Goal: Browse casually

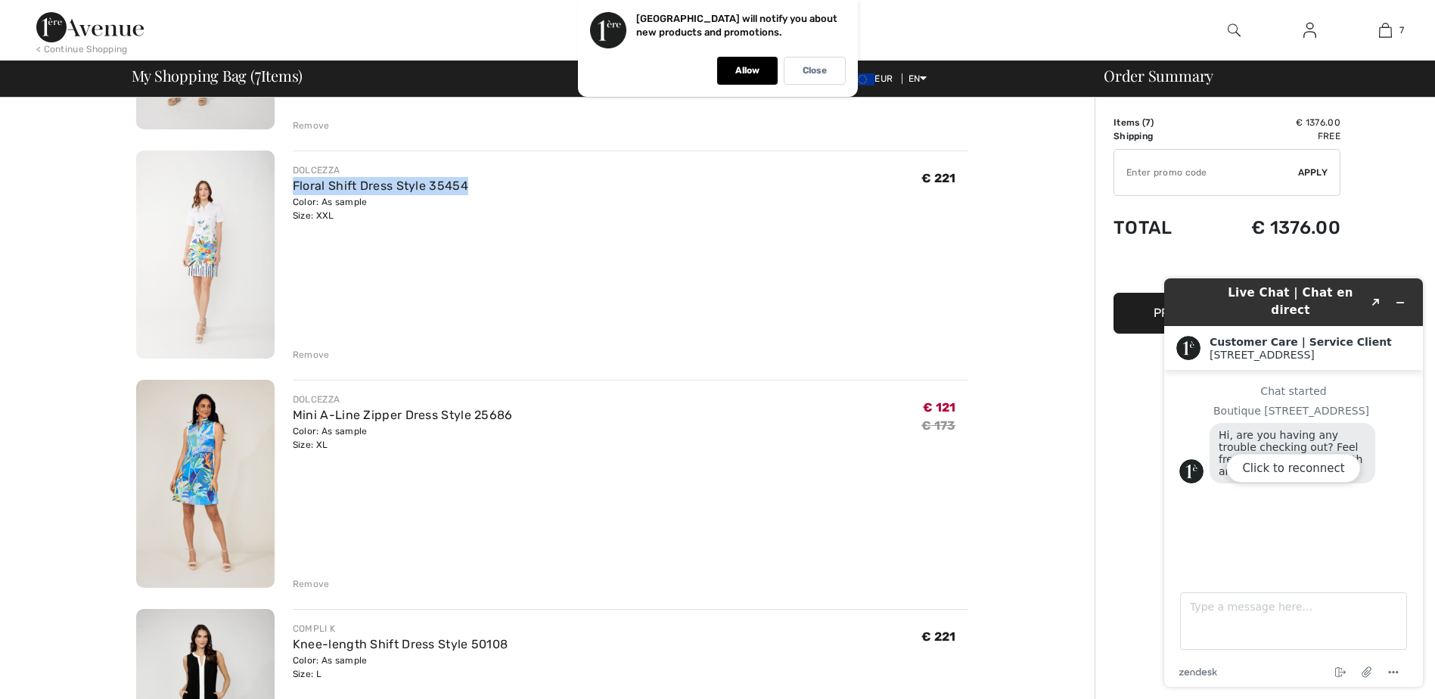
click at [1399, 292] on div "Click to reconnect" at bounding box center [1293, 482] width 259 height 408
click at [1396, 293] on div "Click to reconnect" at bounding box center [1293, 482] width 259 height 408
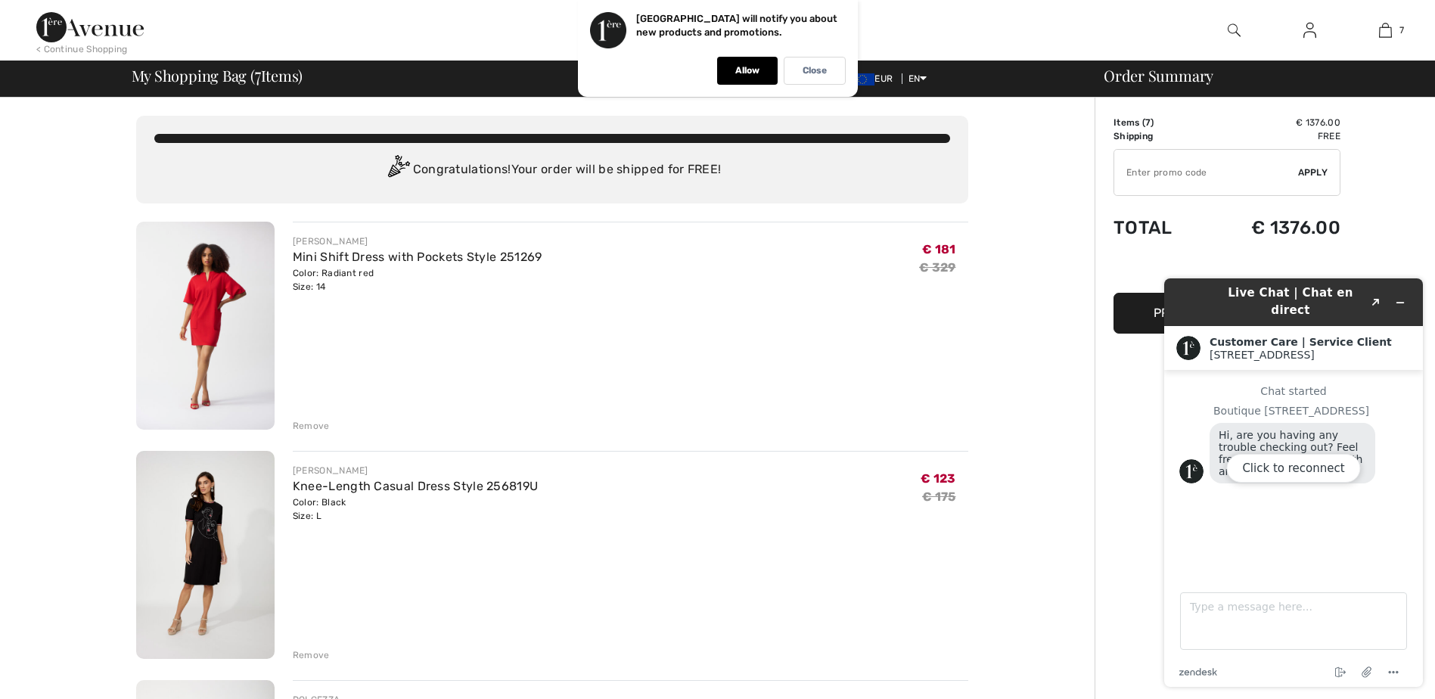
click at [237, 293] on img at bounding box center [205, 326] width 138 height 208
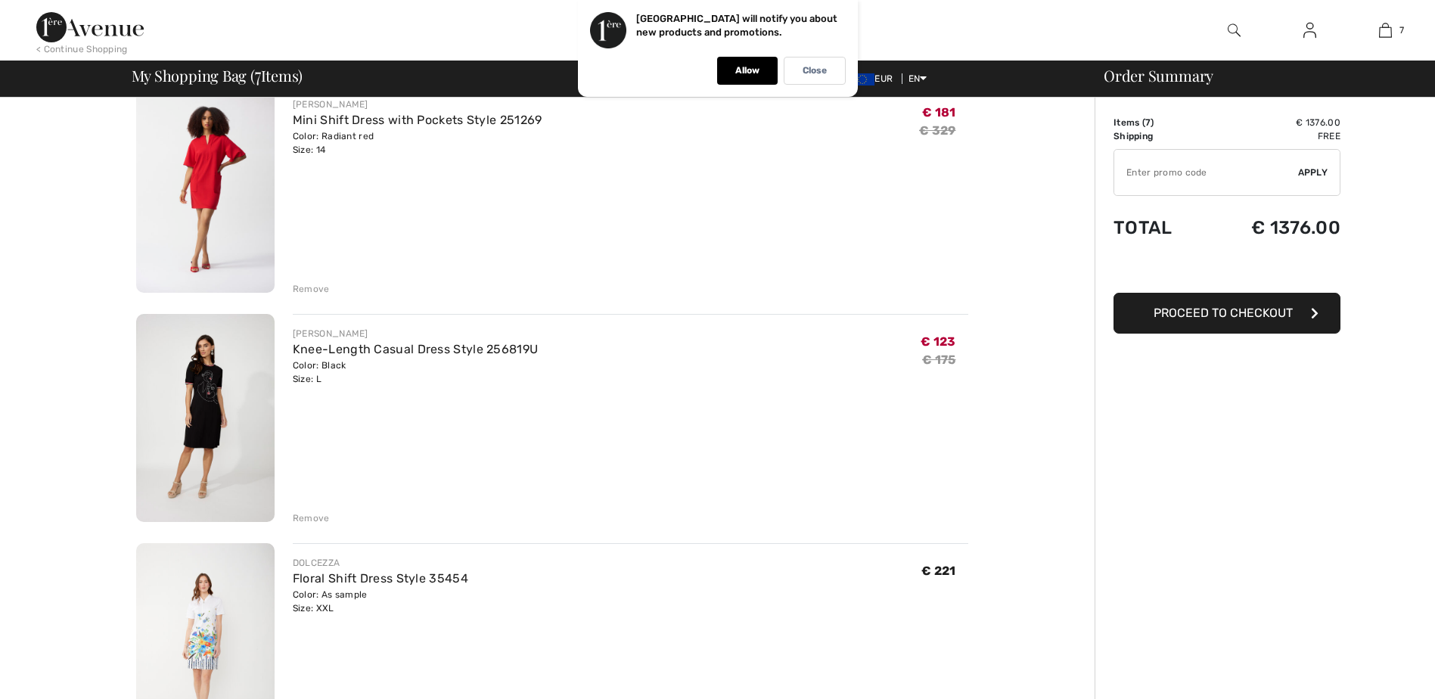
scroll to position [151, 0]
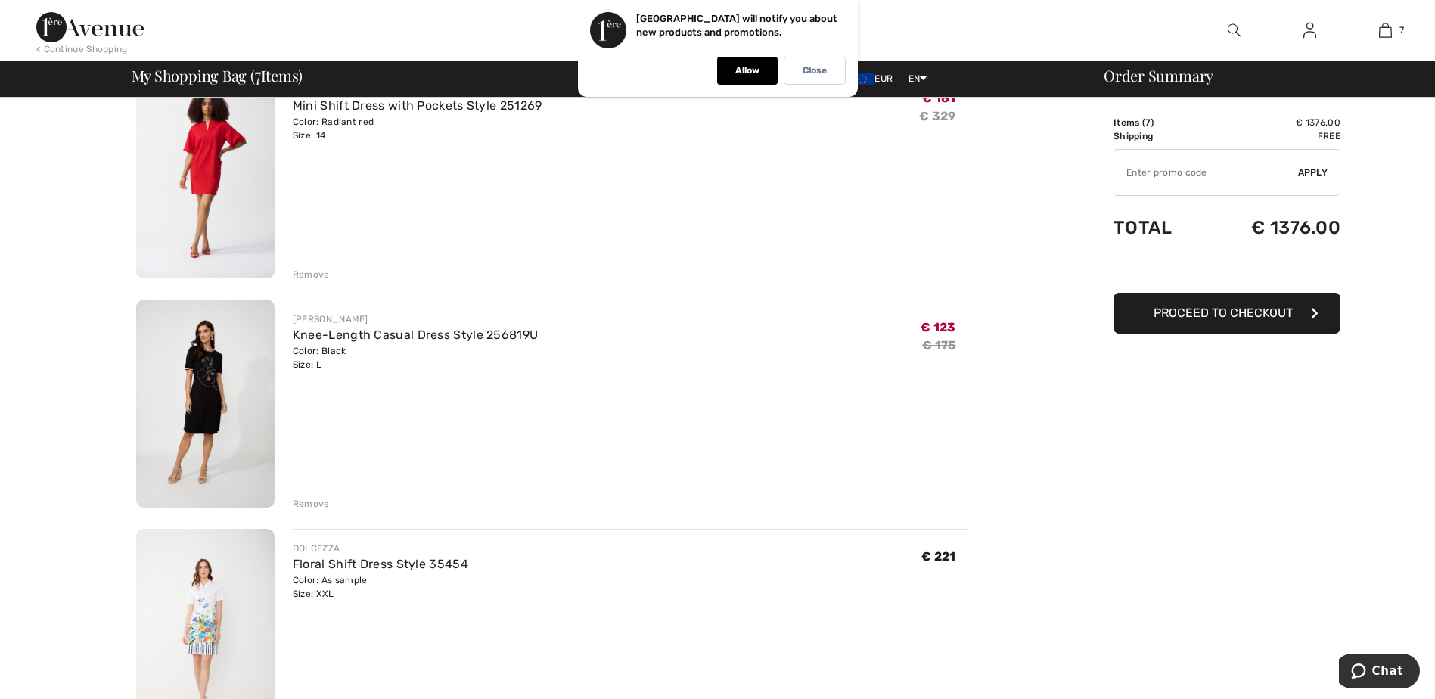
click at [179, 355] on img at bounding box center [205, 404] width 138 height 208
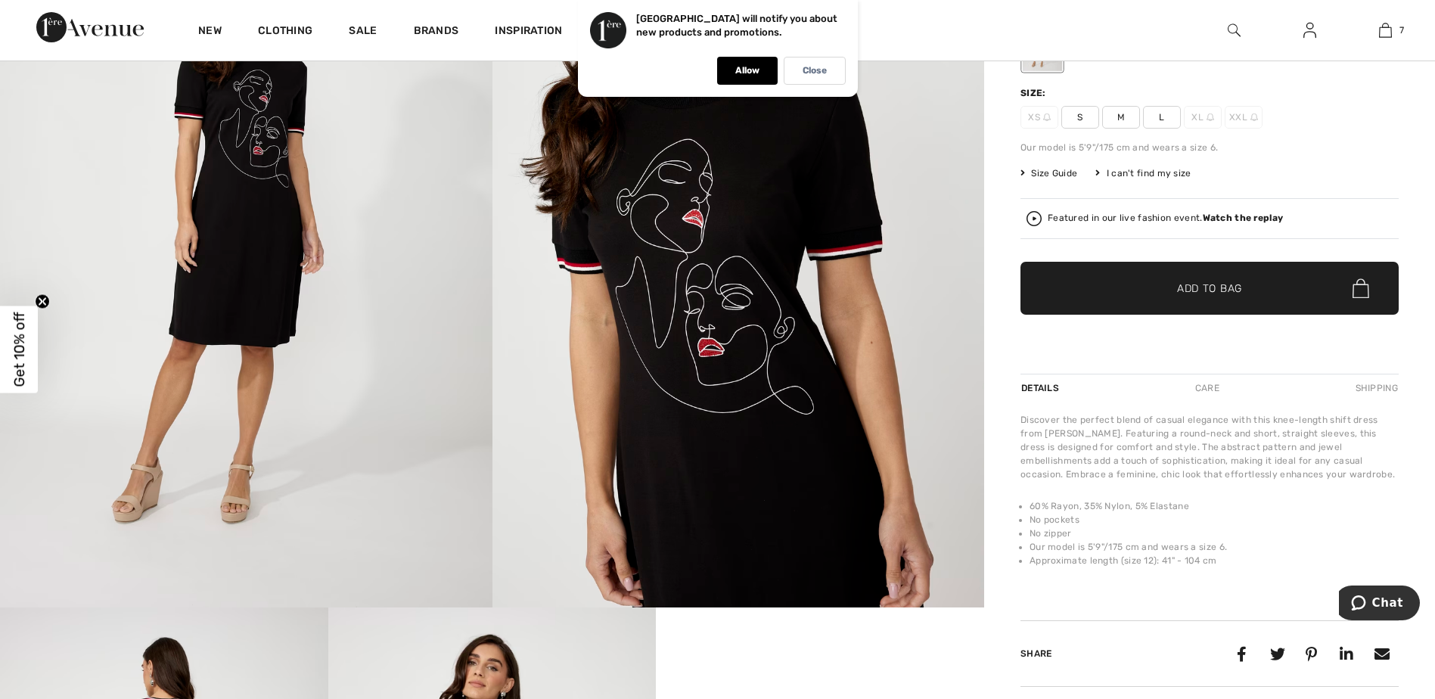
scroll to position [227, 0]
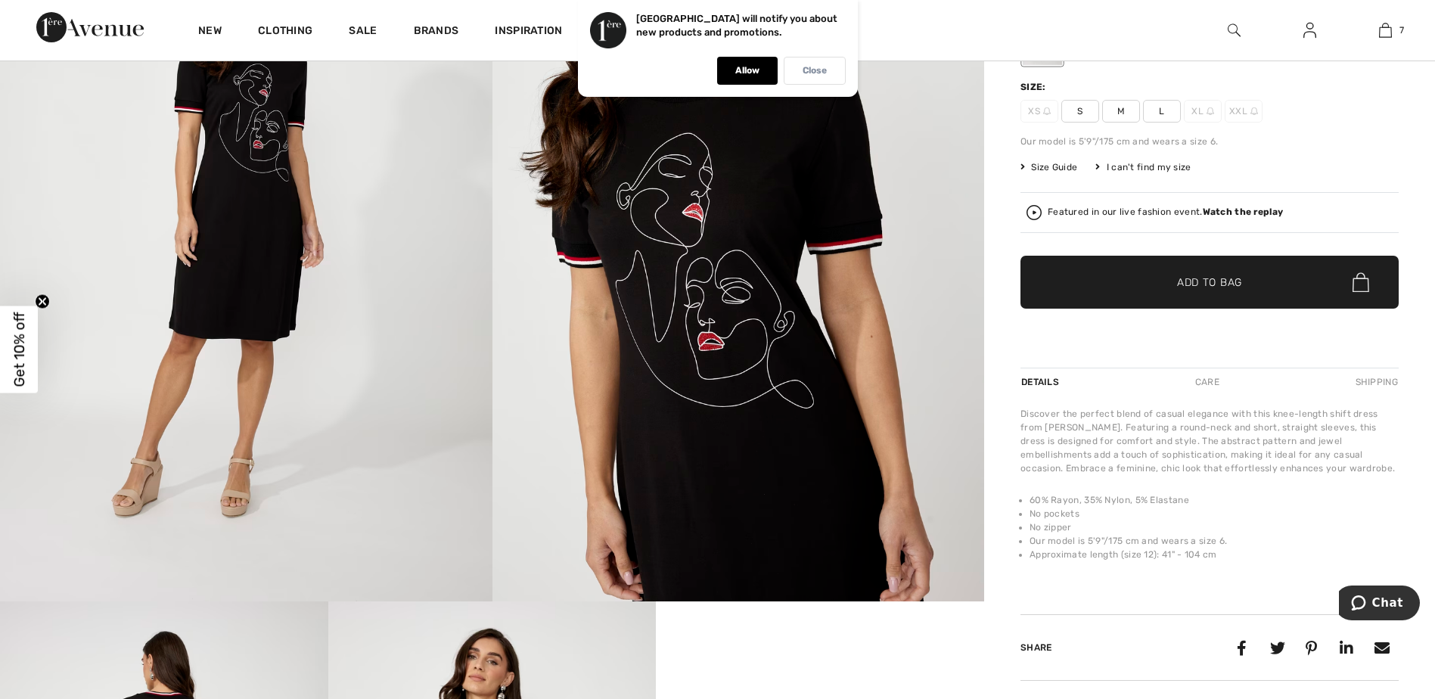
click at [821, 75] on p "Close" at bounding box center [814, 70] width 24 height 11
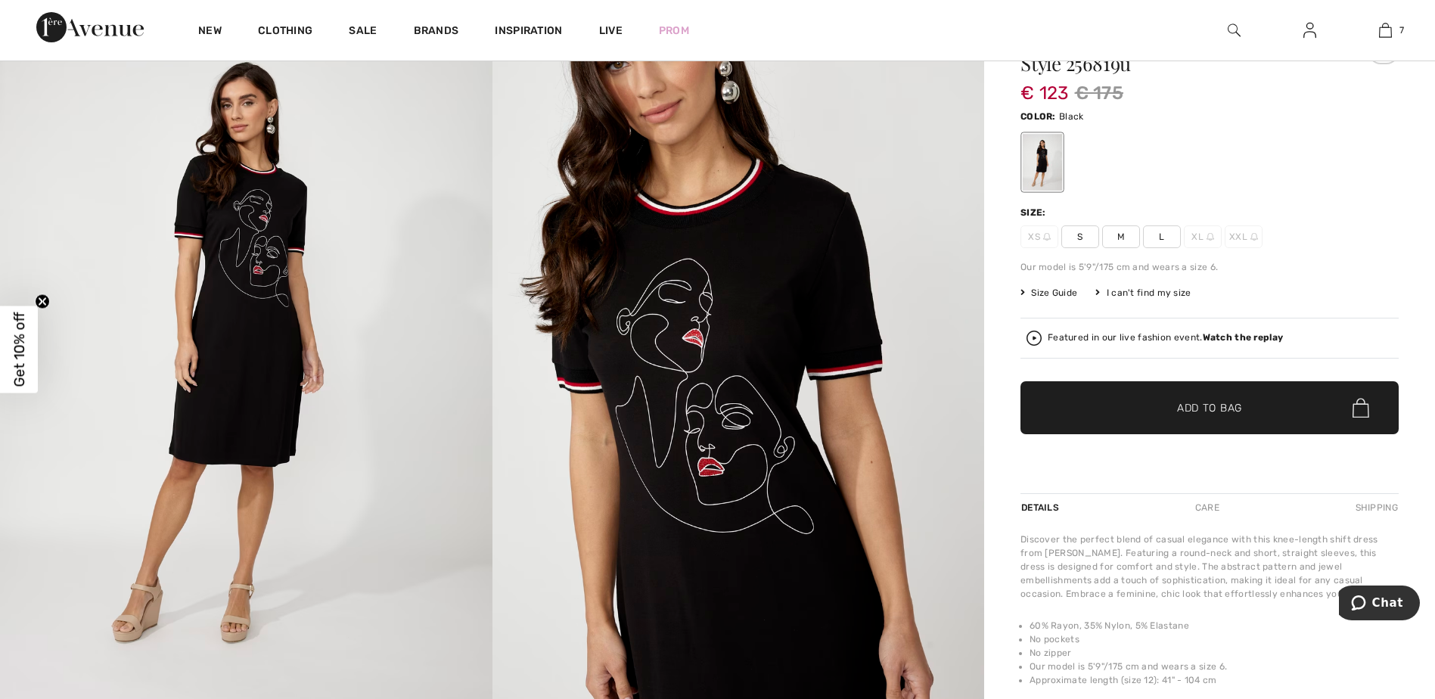
scroll to position [76, 0]
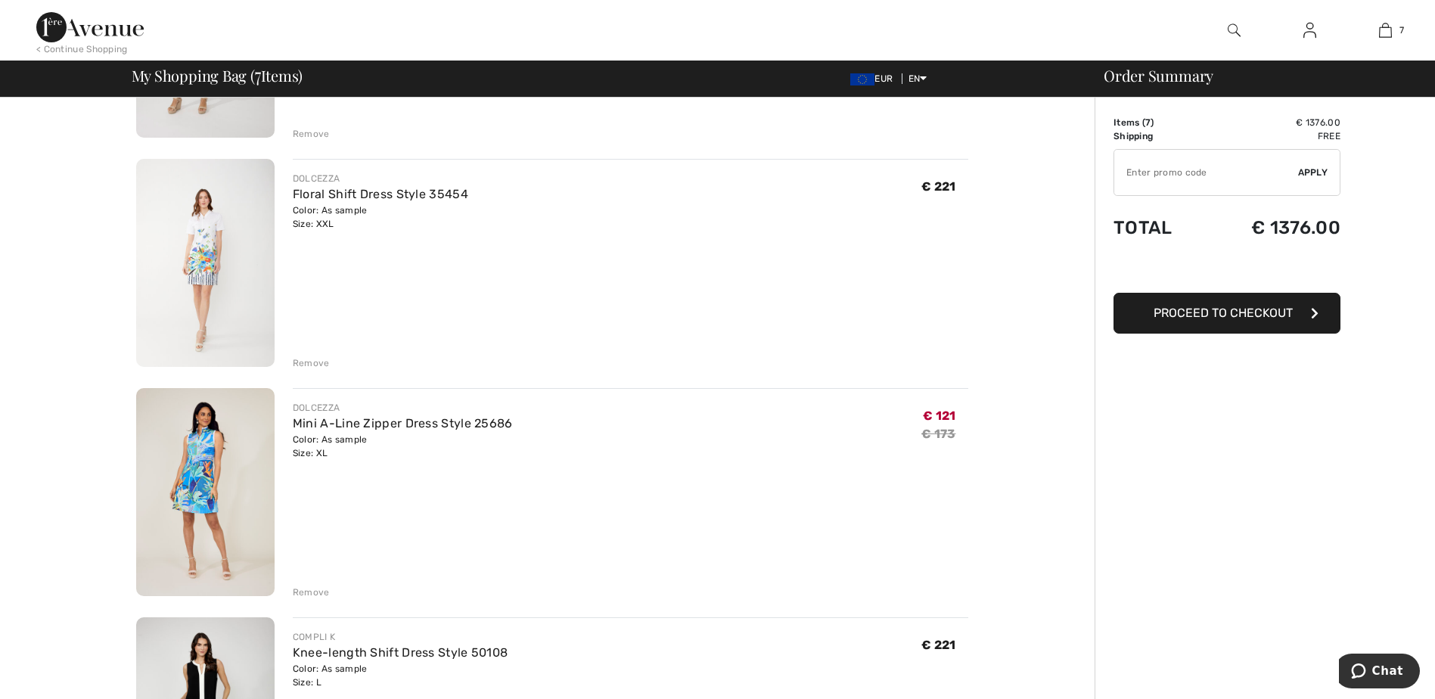
scroll to position [529, 0]
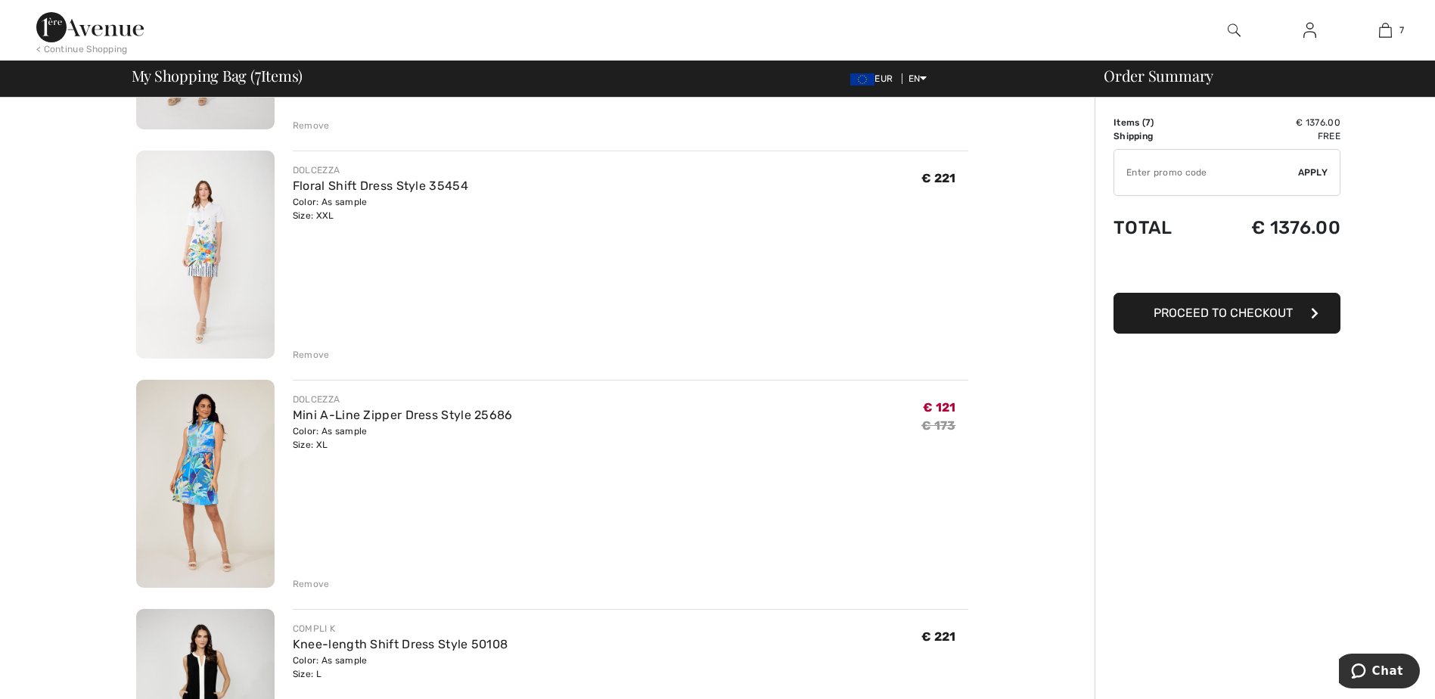
click at [199, 268] on img at bounding box center [205, 255] width 138 height 208
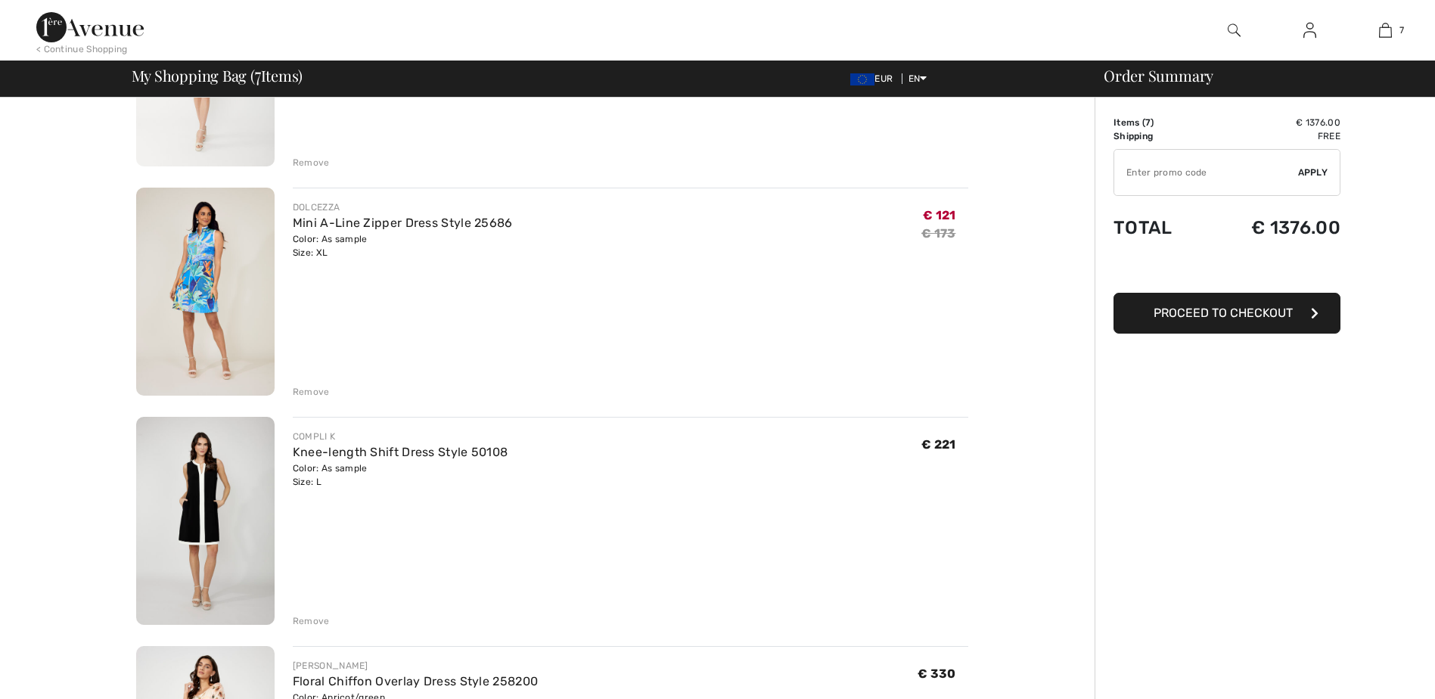
scroll to position [756, 0]
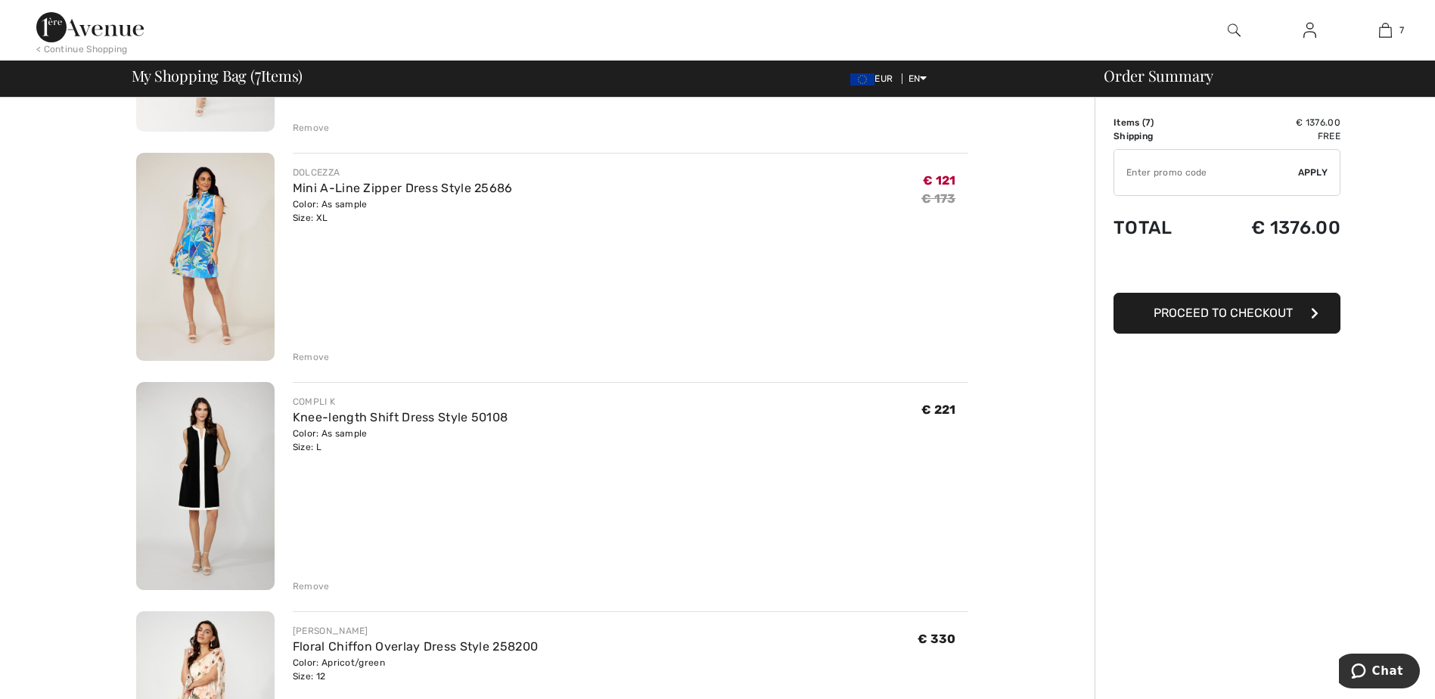
click at [222, 247] on img at bounding box center [205, 257] width 138 height 208
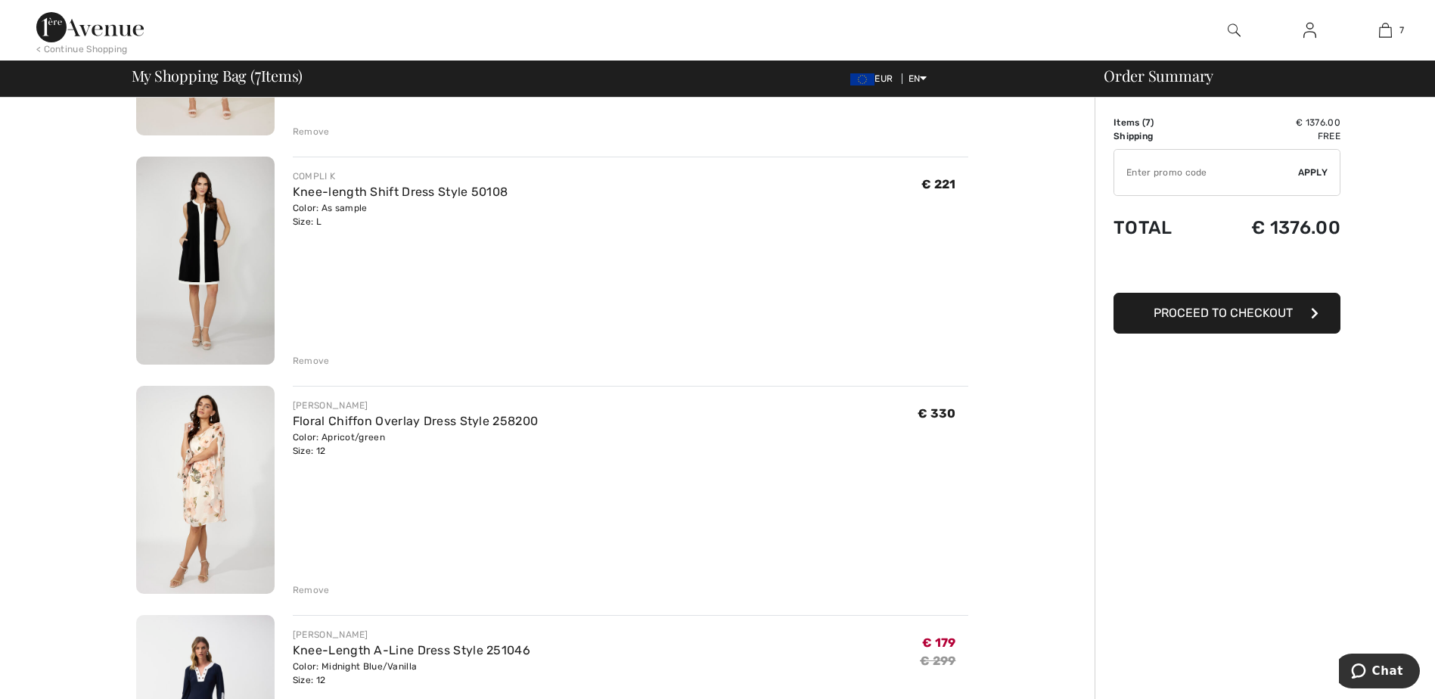
scroll to position [983, 0]
click at [206, 234] on img at bounding box center [205, 259] width 138 height 208
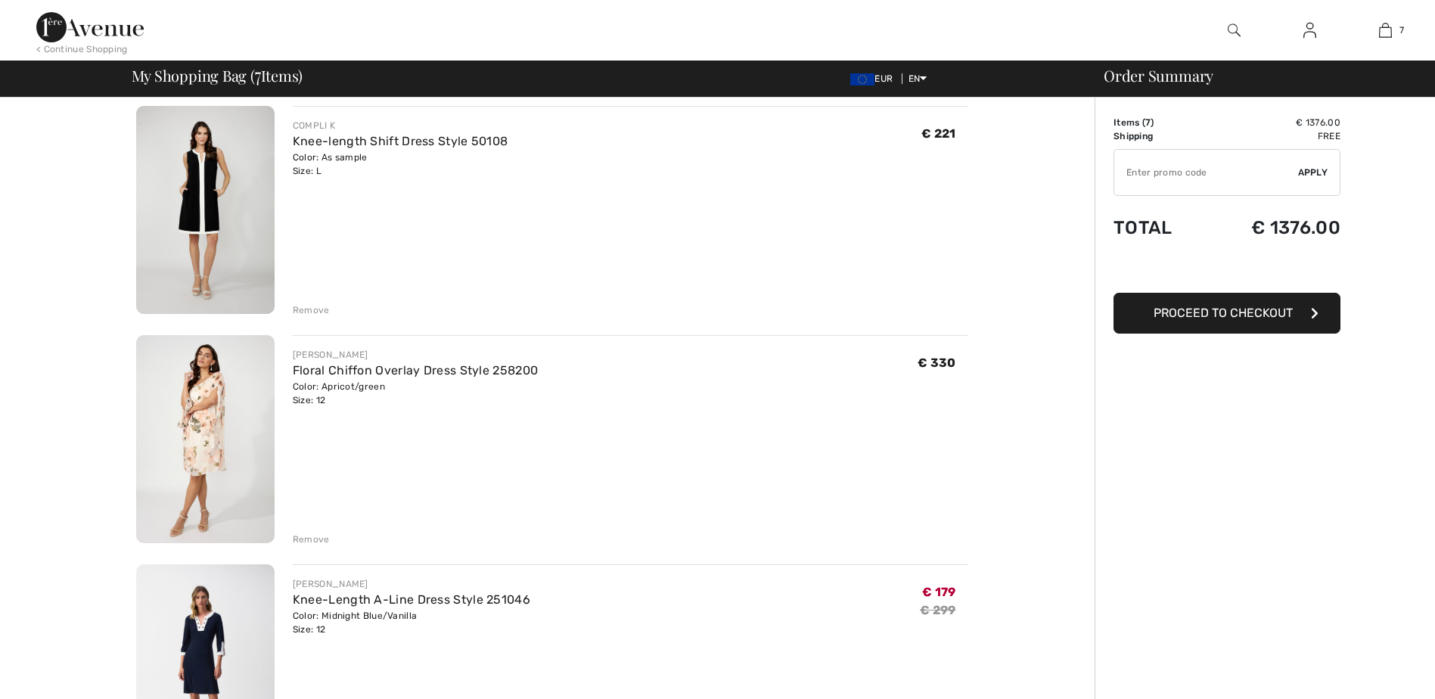
scroll to position [1059, 0]
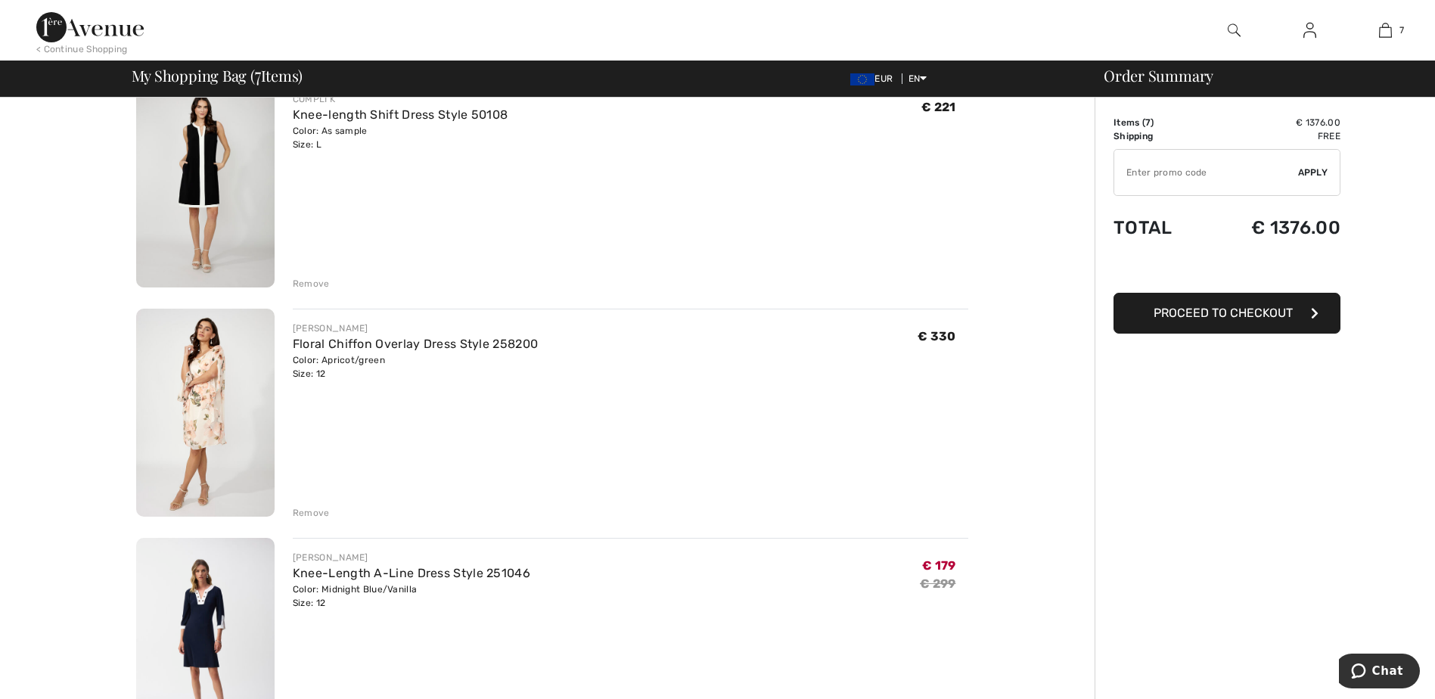
click at [219, 396] on img at bounding box center [205, 413] width 138 height 208
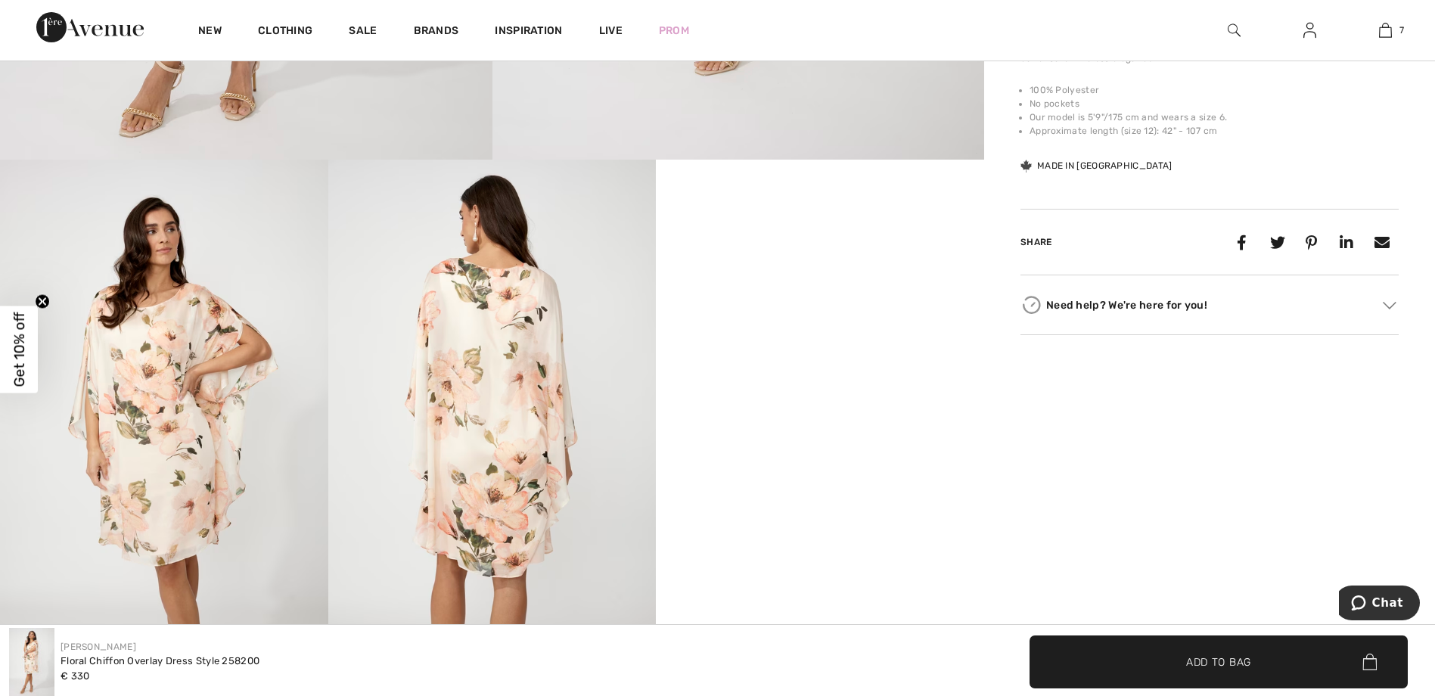
scroll to position [681, 0]
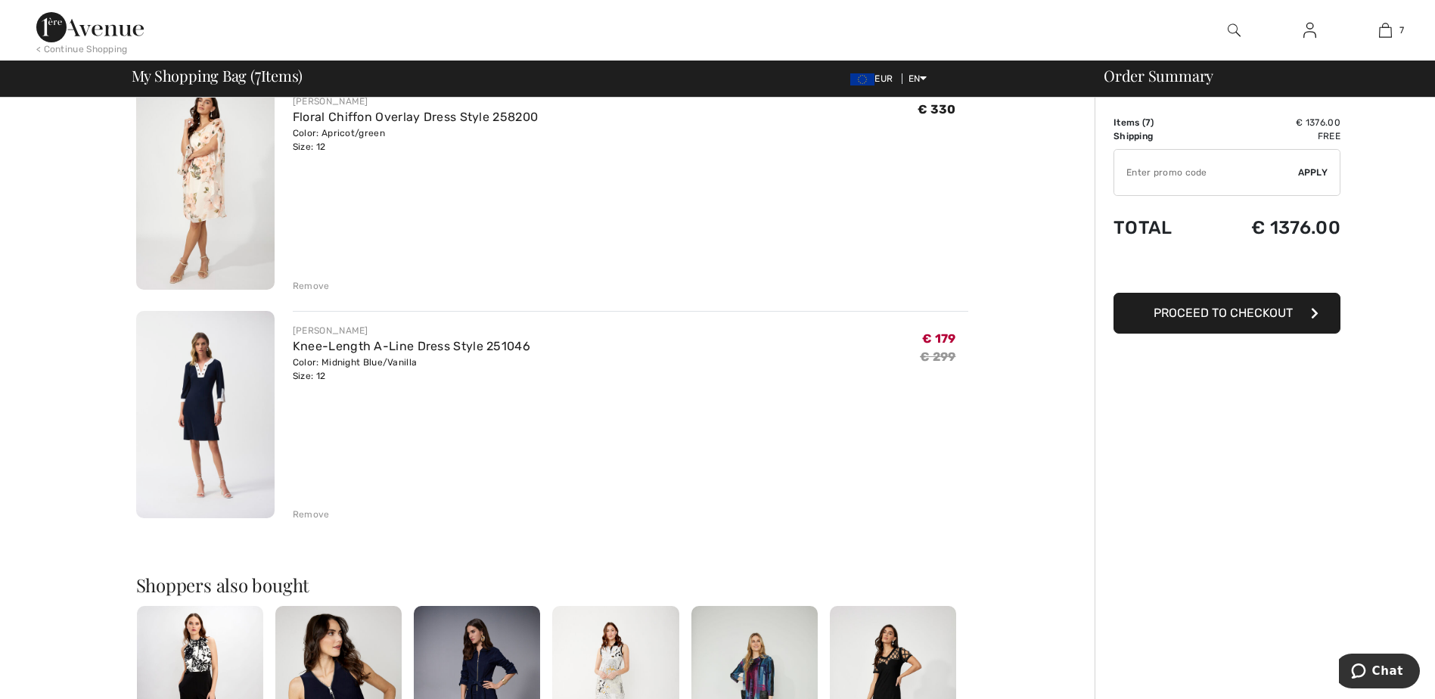
scroll to position [1361, 0]
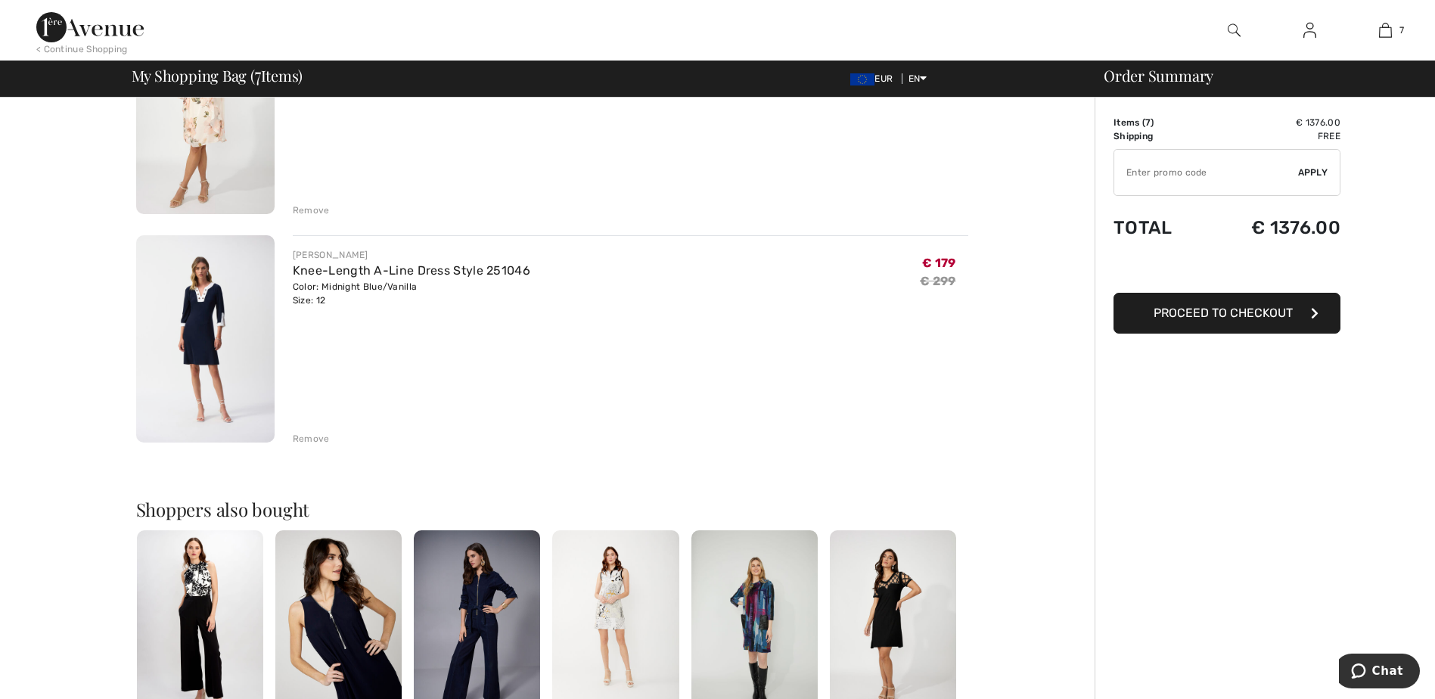
click at [231, 333] on img at bounding box center [205, 339] width 138 height 208
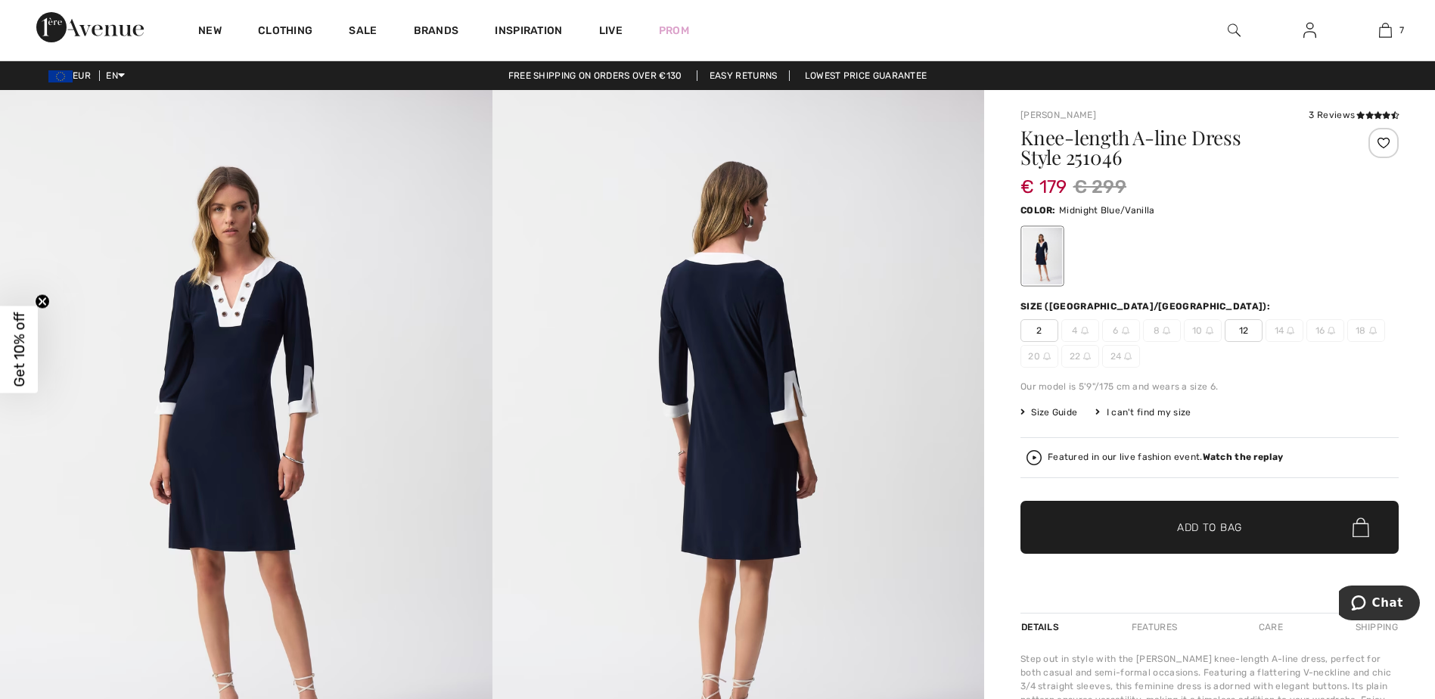
click at [762, 238] on img at bounding box center [738, 458] width 492 height 737
